Goal: Communication & Community: Answer question/provide support

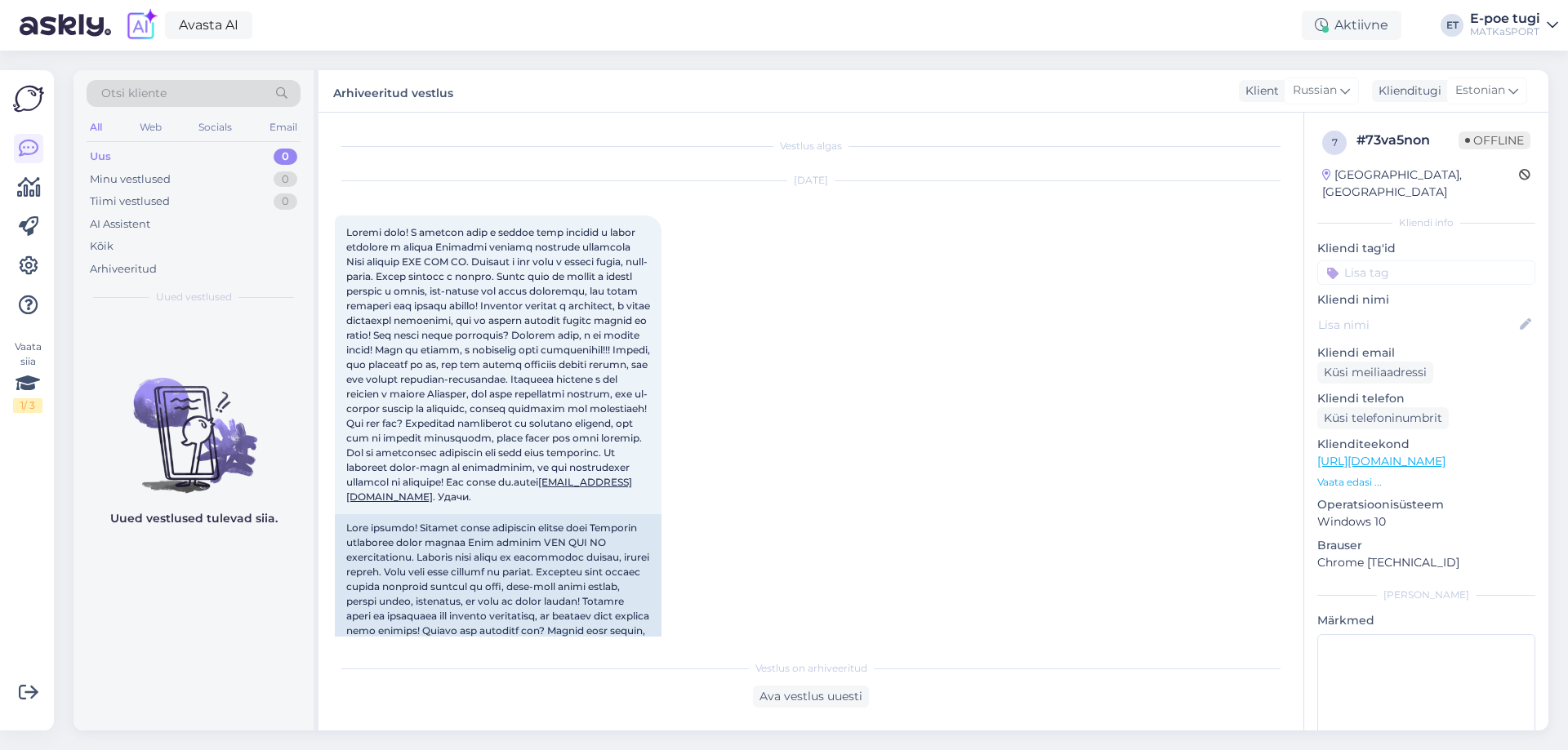
scroll to position [2196, 0]
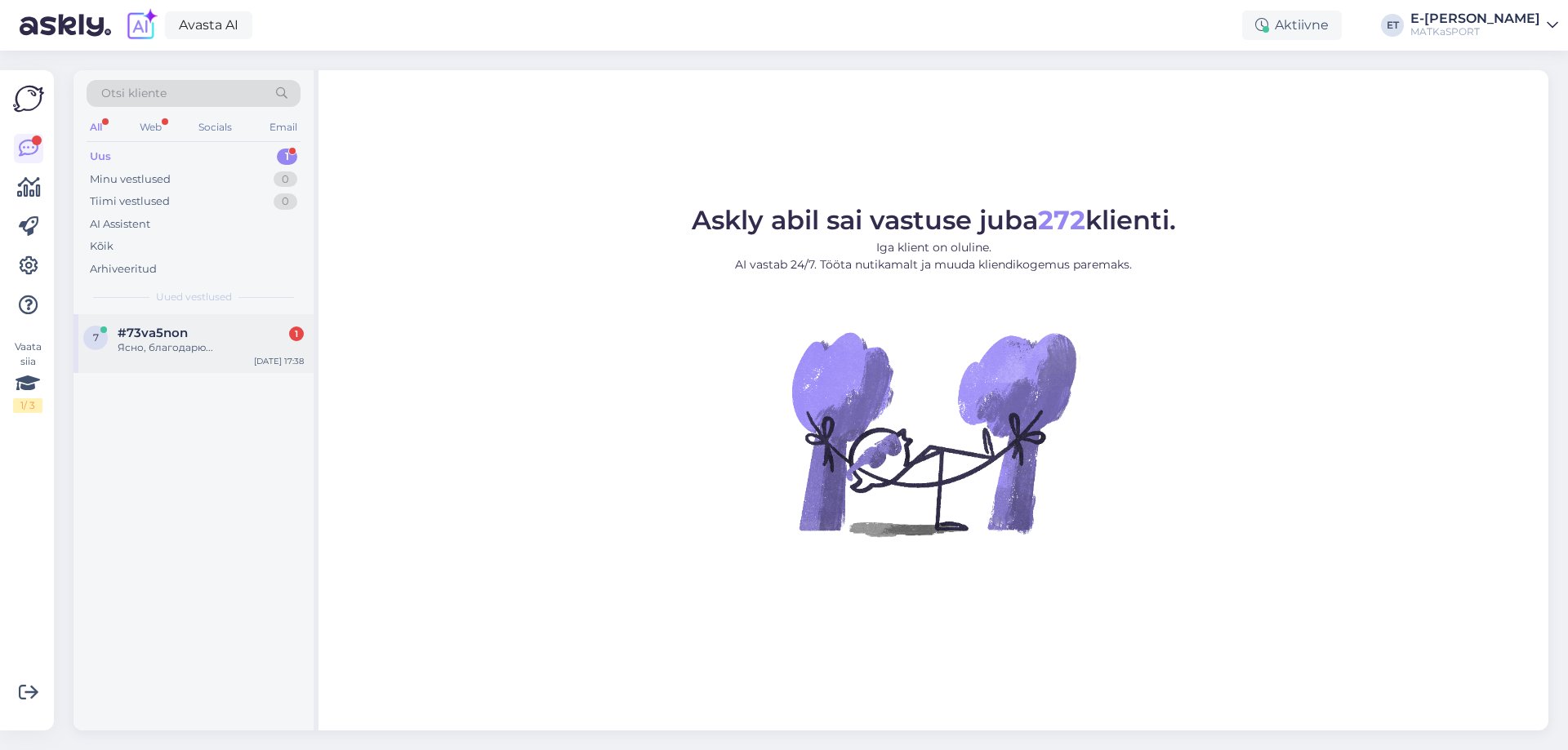
click at [163, 342] on div "Ясно, благодарю..." at bounding box center [210, 348] width 186 height 15
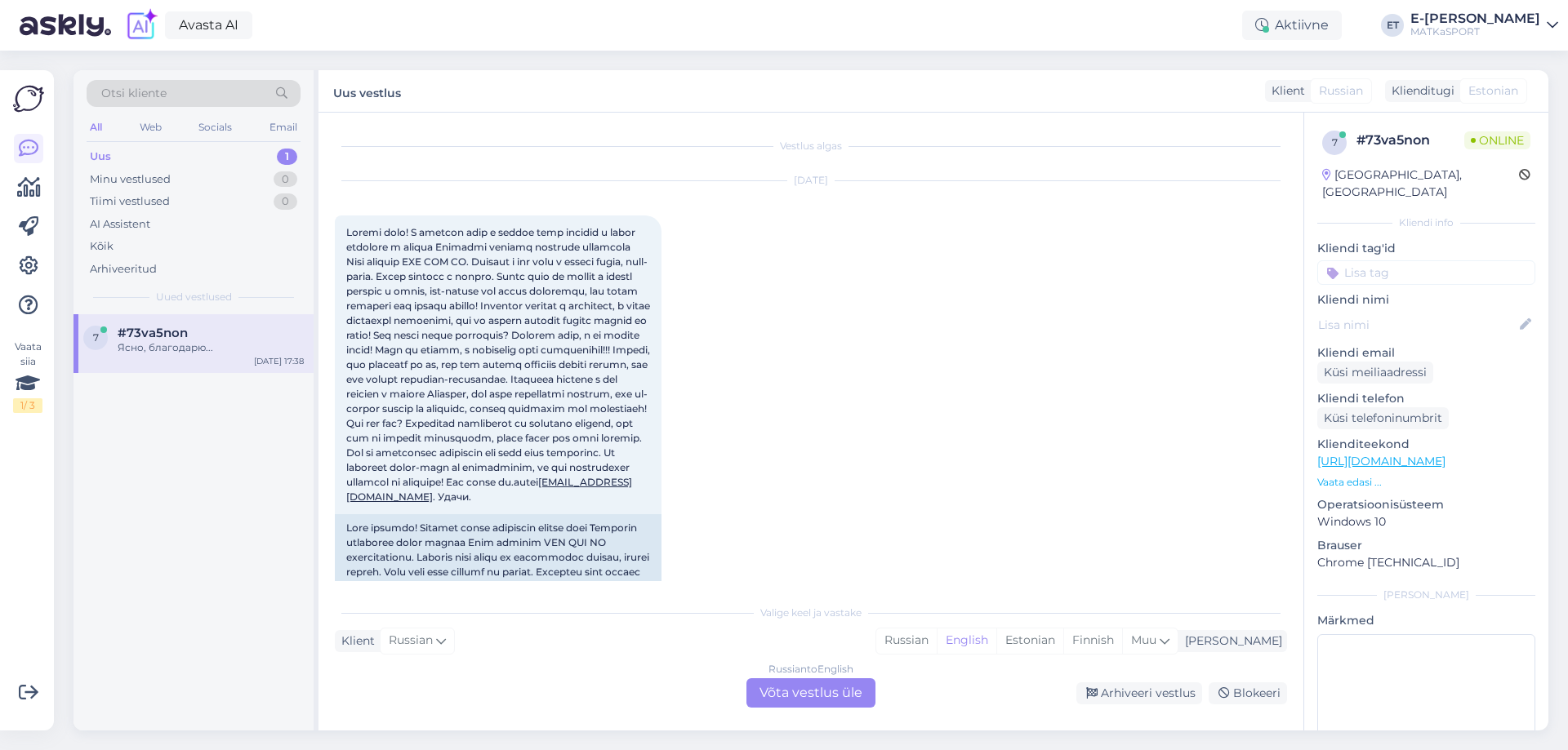
scroll to position [2349, 0]
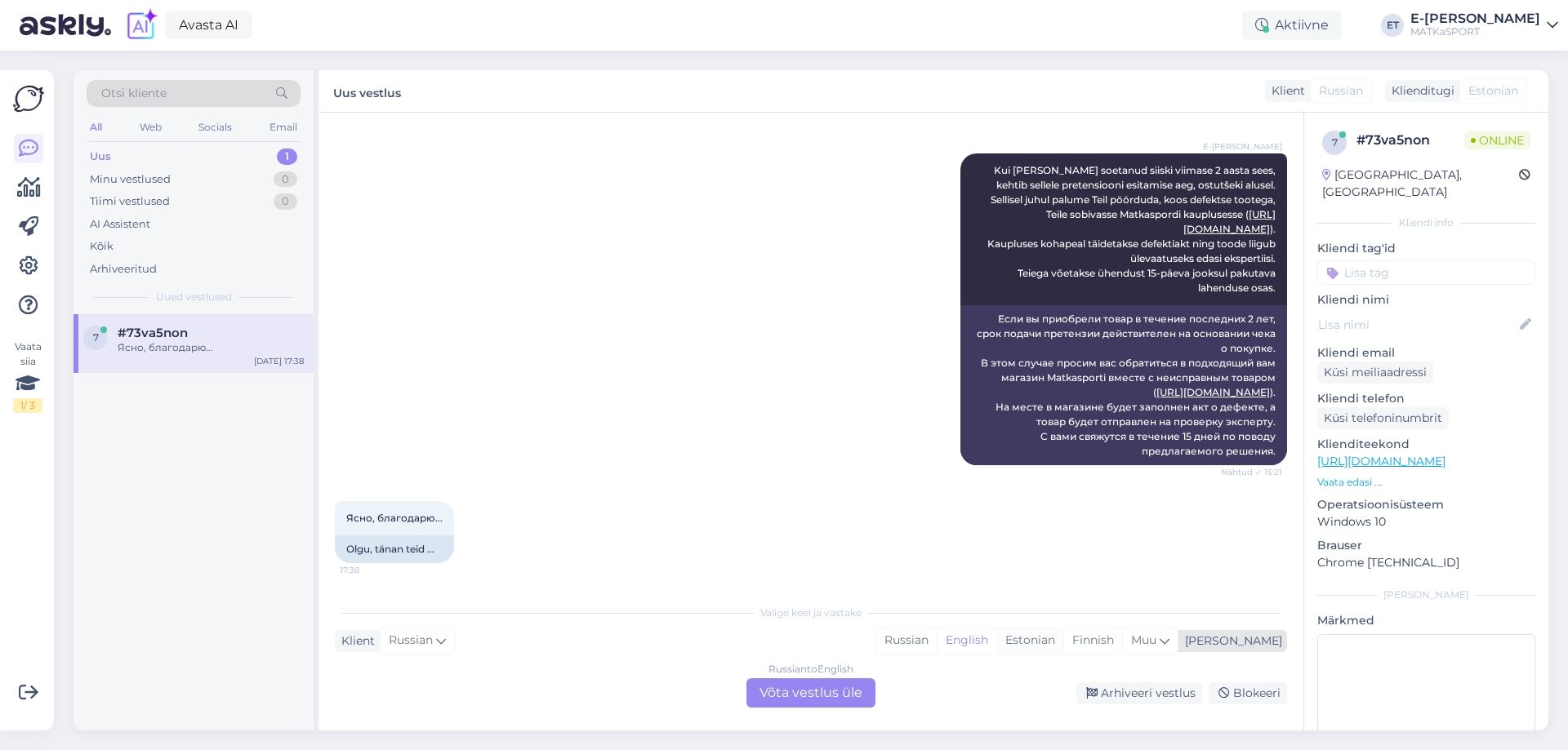
click at [1063, 641] on div "Estonian" at bounding box center [1029, 641] width 67 height 25
click at [788, 687] on div "Russian to Estonian Võta vestlus üle" at bounding box center [811, 693] width 129 height 30
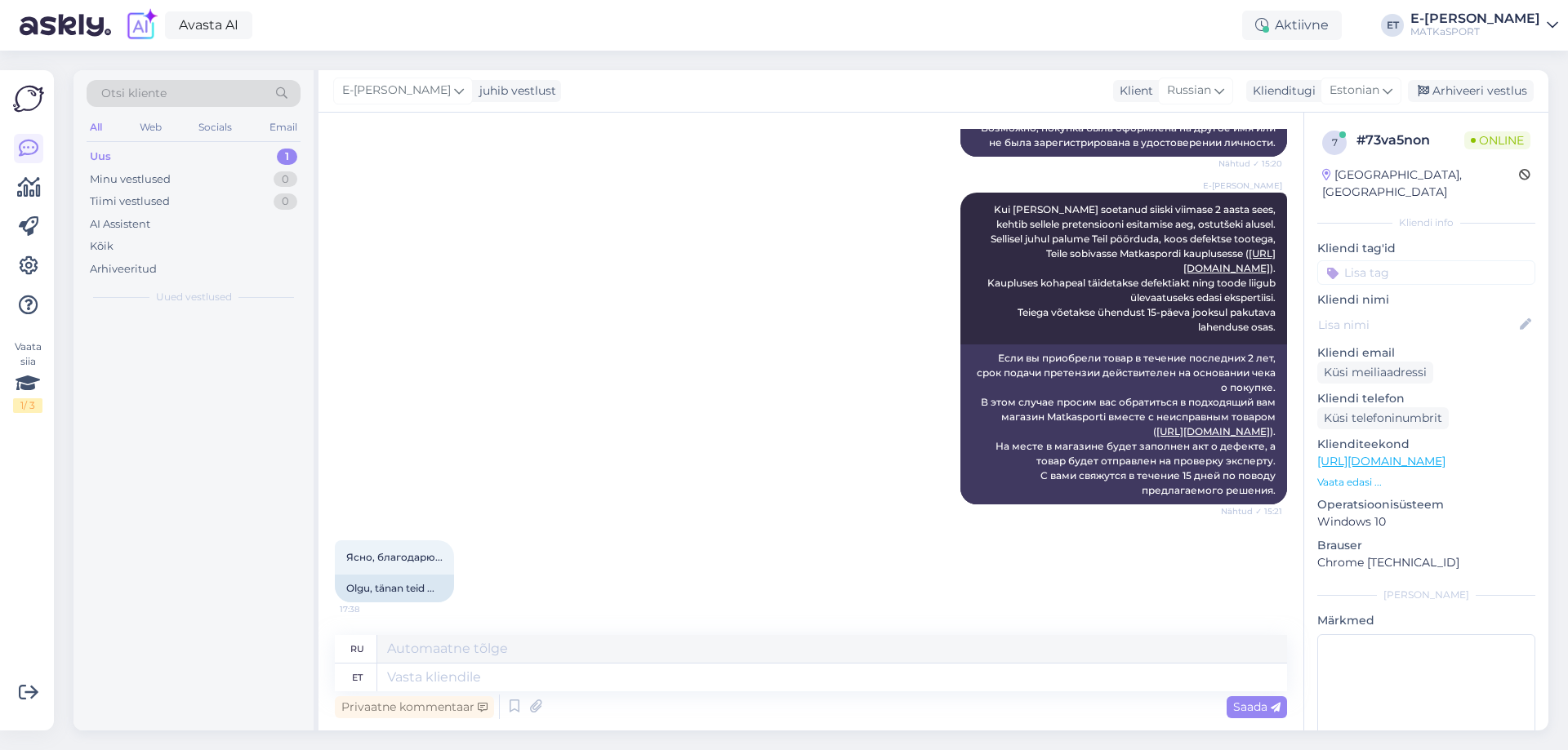
scroll to position [2310, 0]
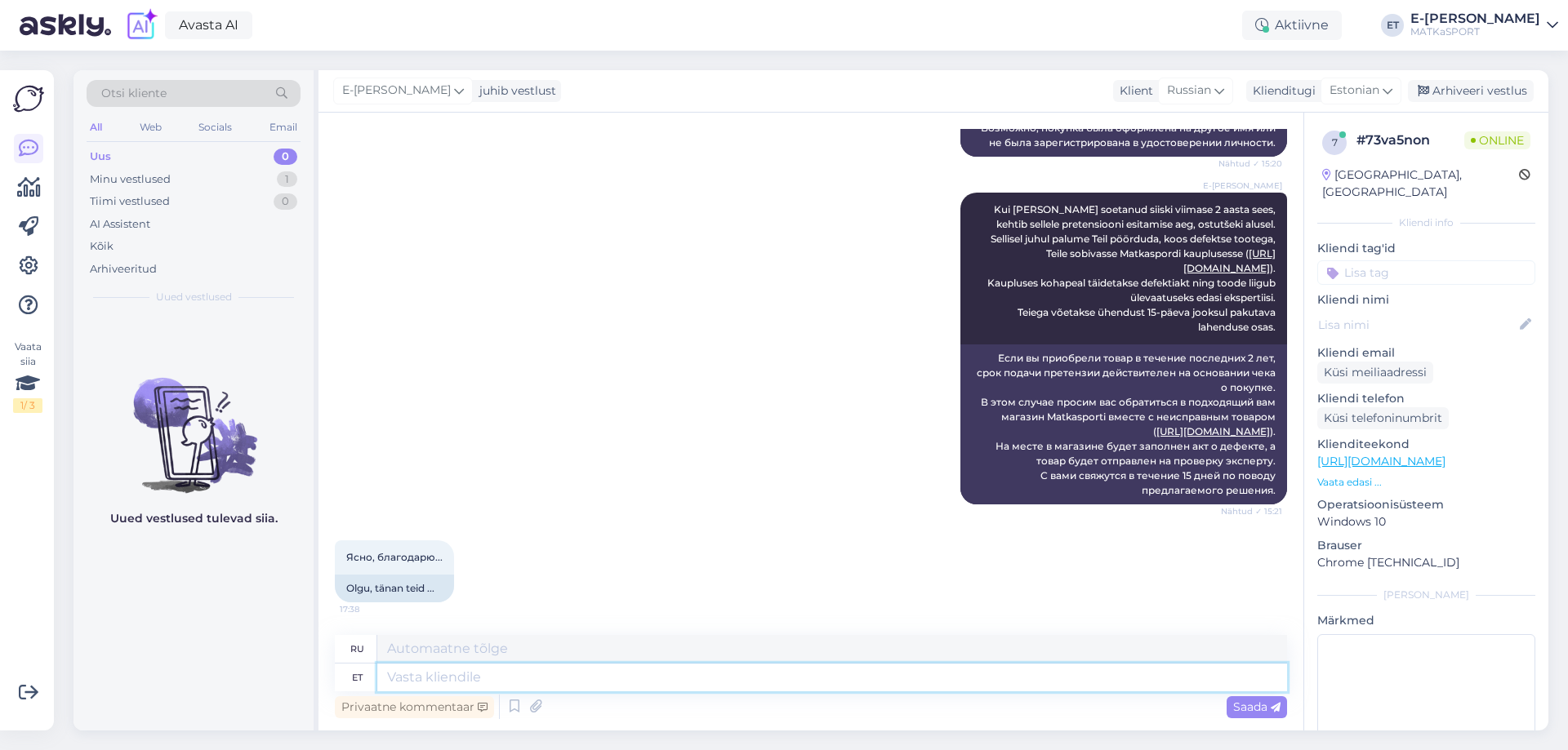
click at [444, 678] on textarea at bounding box center [832, 678] width 910 height 28
click at [505, 710] on icon at bounding box center [515, 707] width 20 height 25
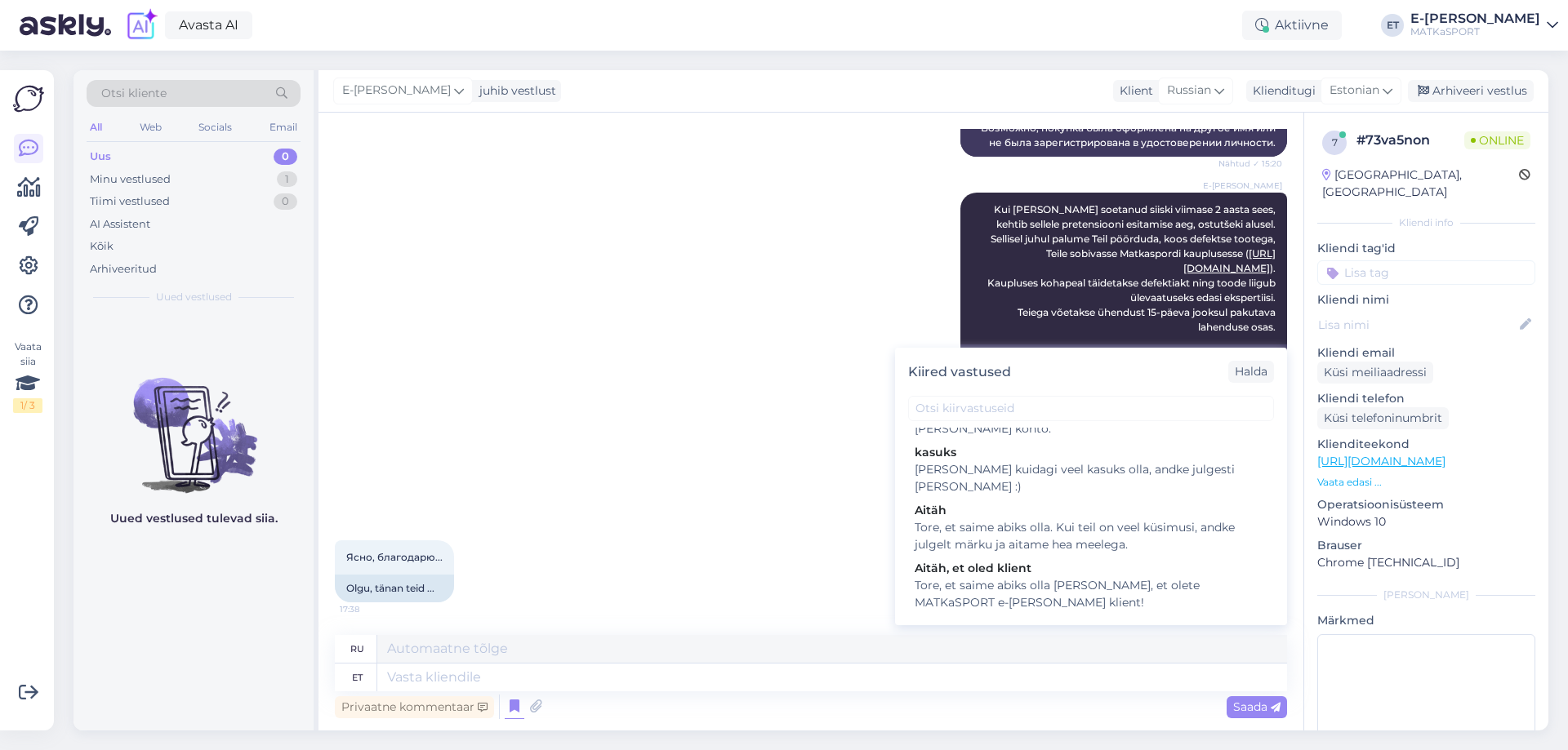
scroll to position [238, 0]
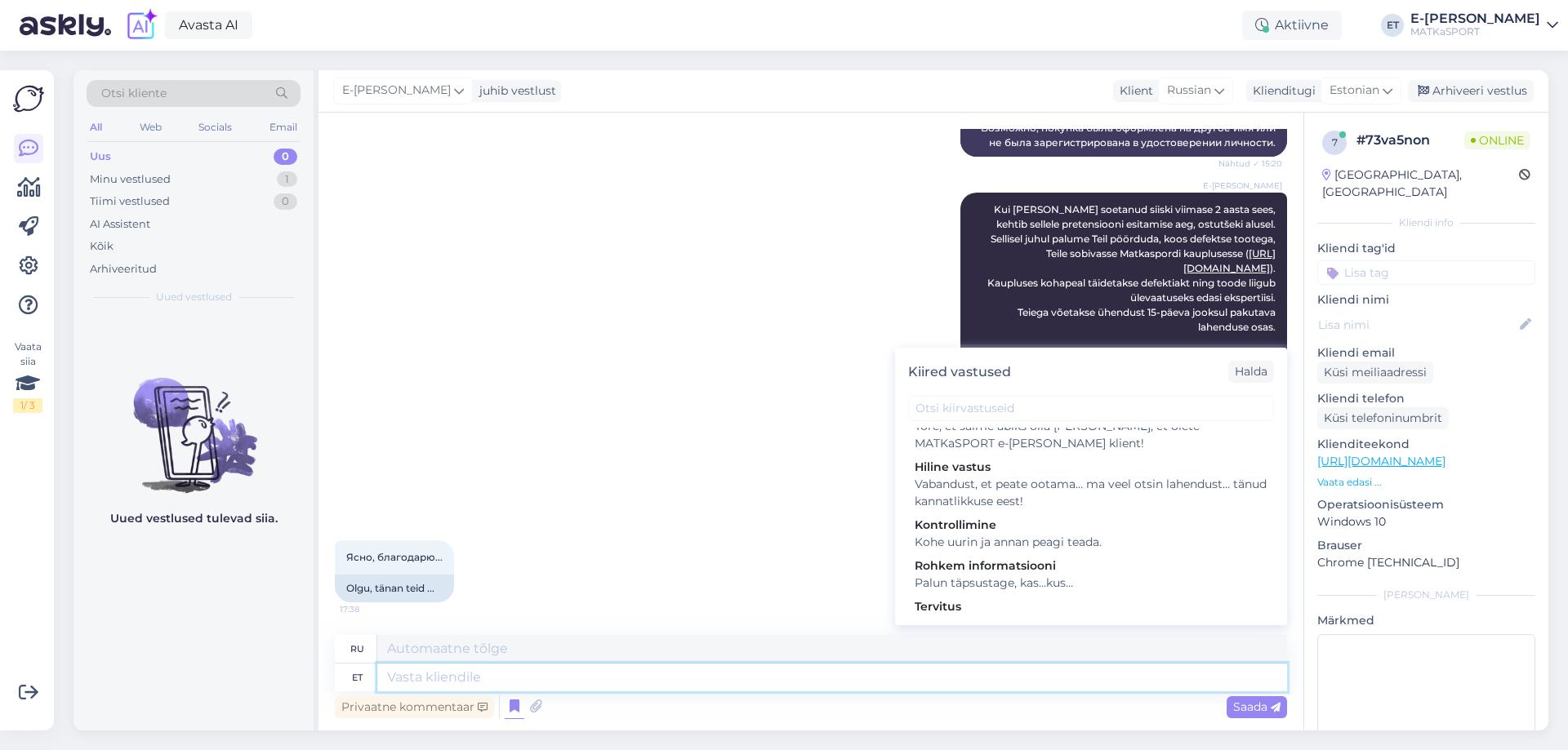
click at [511, 678] on textarea at bounding box center [832, 678] width 910 height 28
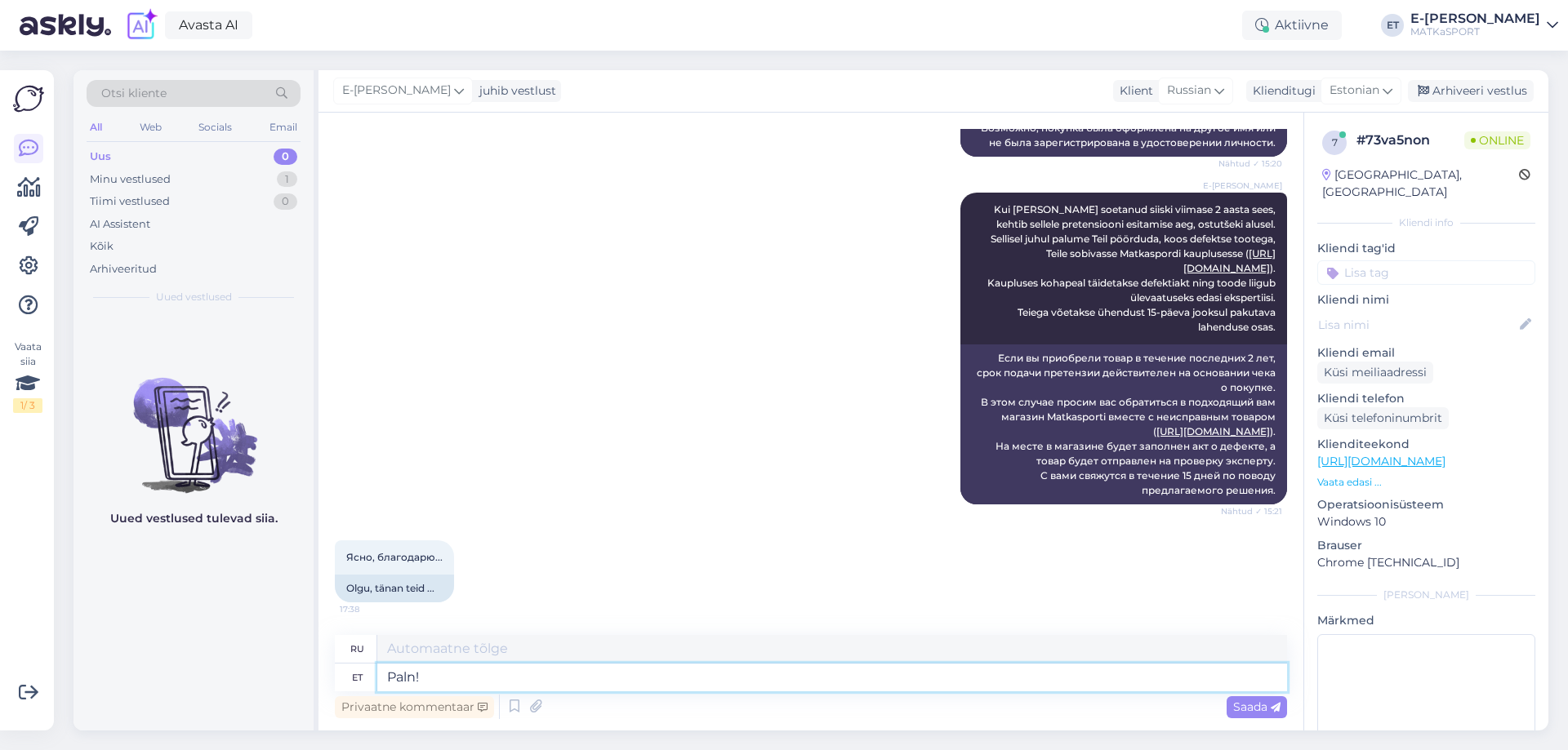
type textarea "Paln!"
type textarea "Спасибо!"
type textarea "Palun j"
type textarea "Пожалуйста"
type textarea "Palun!"
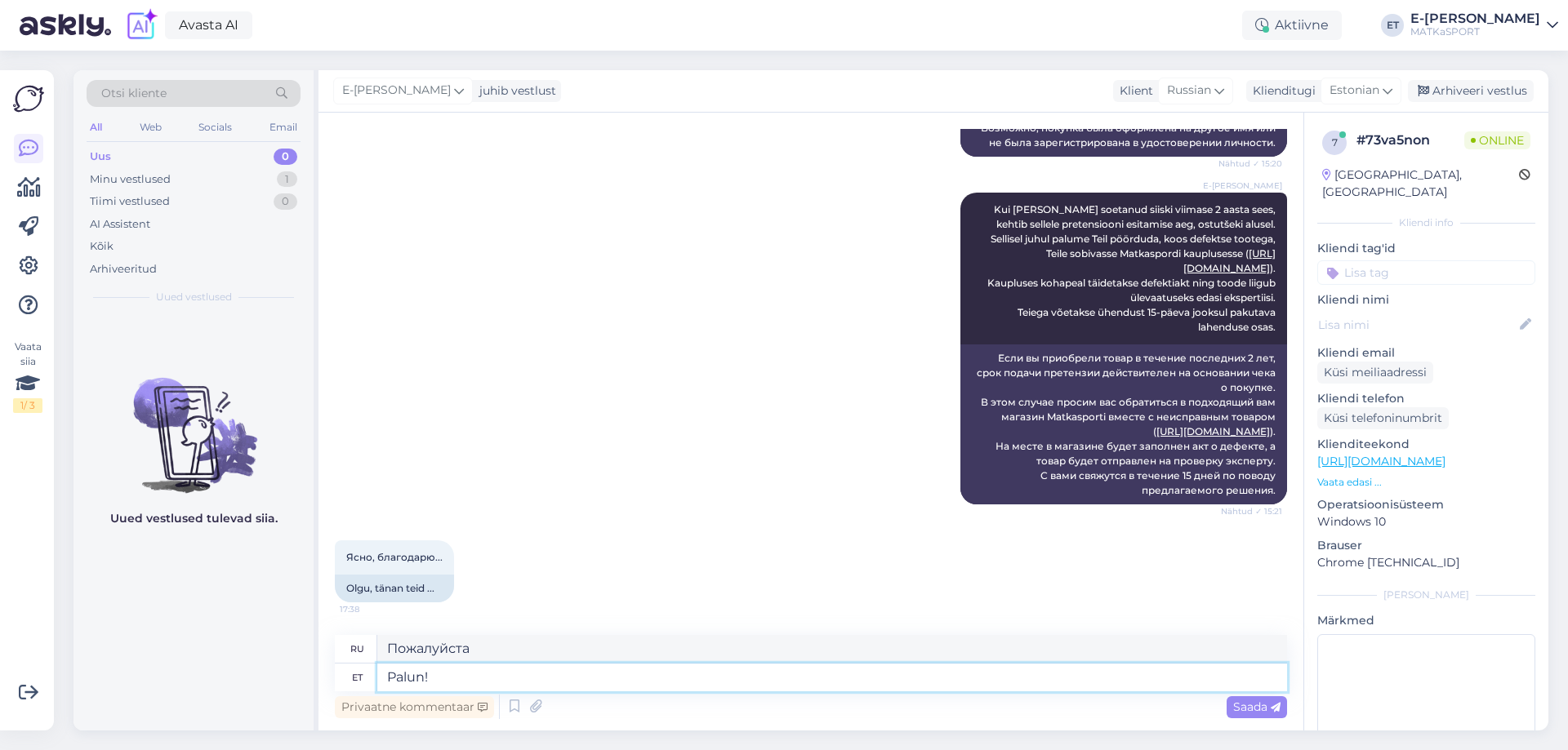
type textarea "Пожалуйста!"
type textarea "Palun! Kena õ"
type textarea "Пожалуйста! Отлично."
type textarea "Palun! Kena õhtut!"
type textarea "Пожалуйста! Хорошего вечера!"
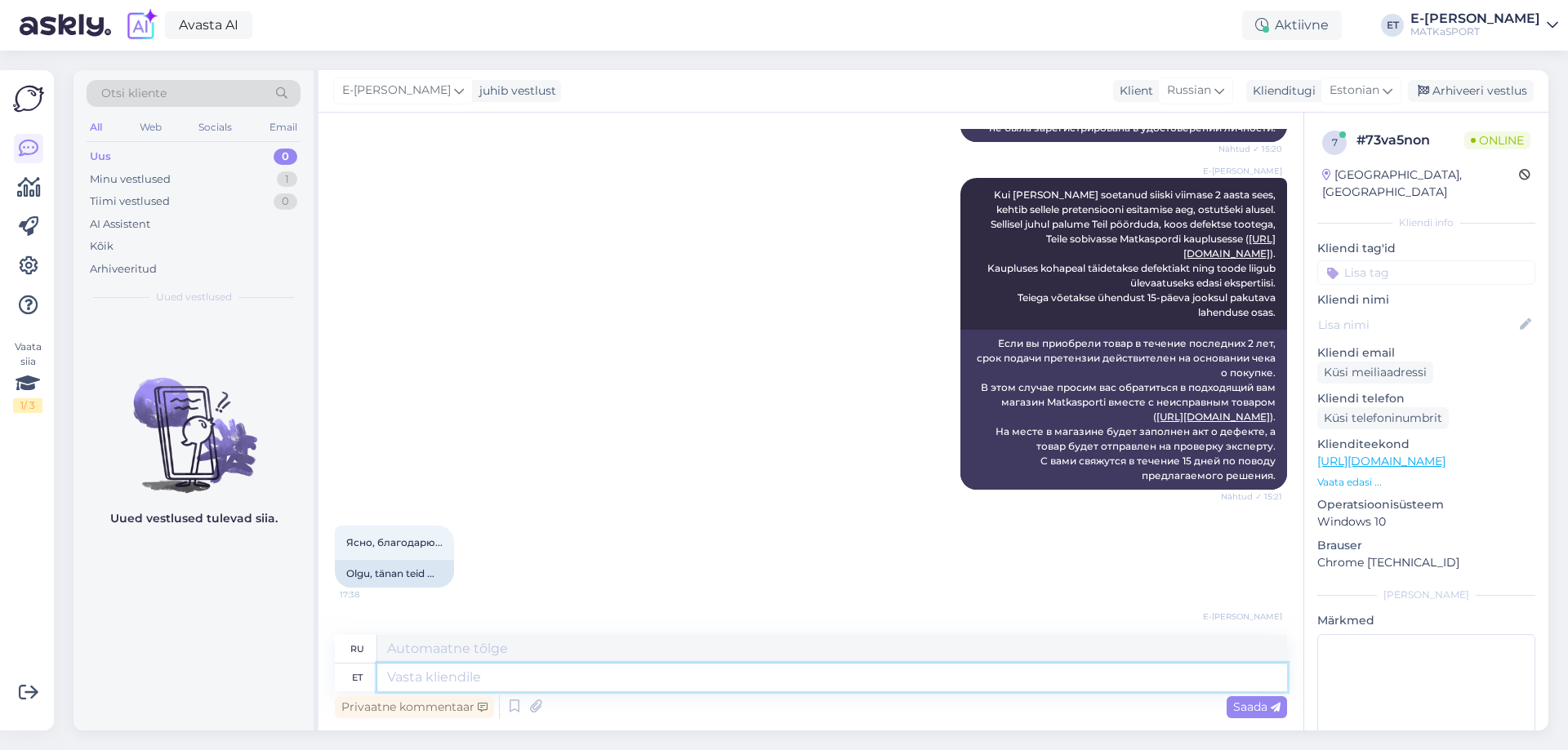
scroll to position [2408, 0]
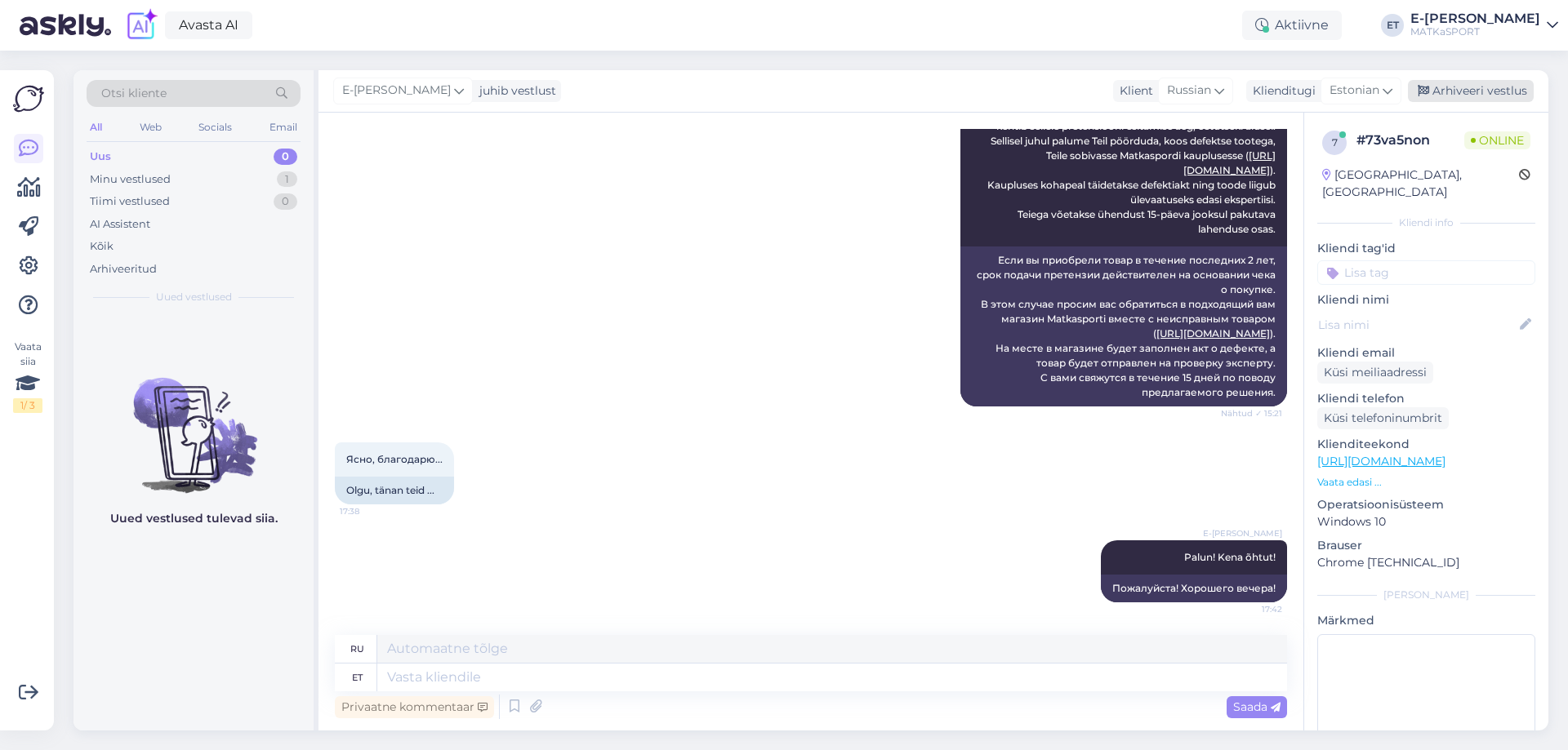
click at [1495, 90] on div "Arhiveeri vestlus" at bounding box center [1471, 91] width 126 height 22
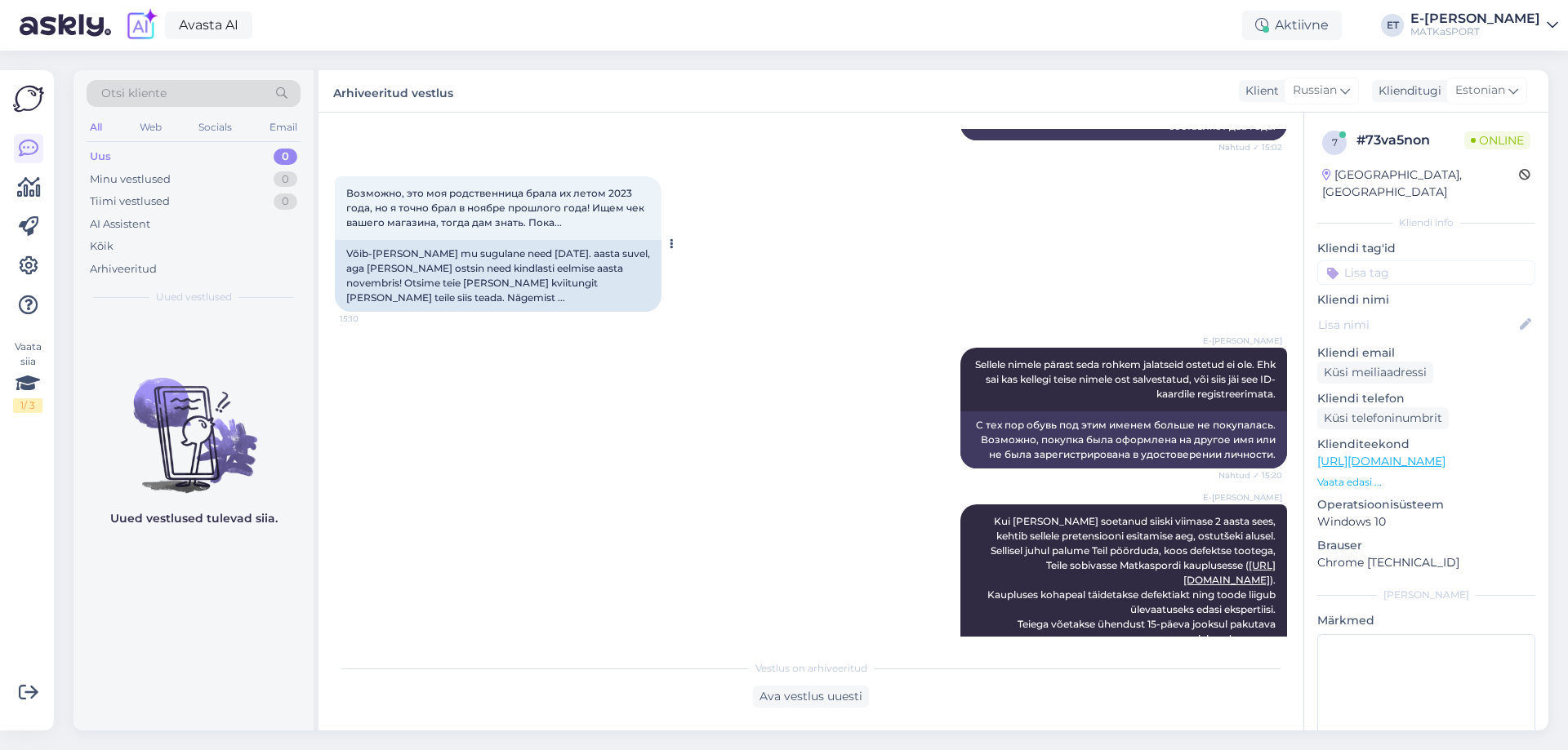
scroll to position [2392, 0]
